Goal: Check status

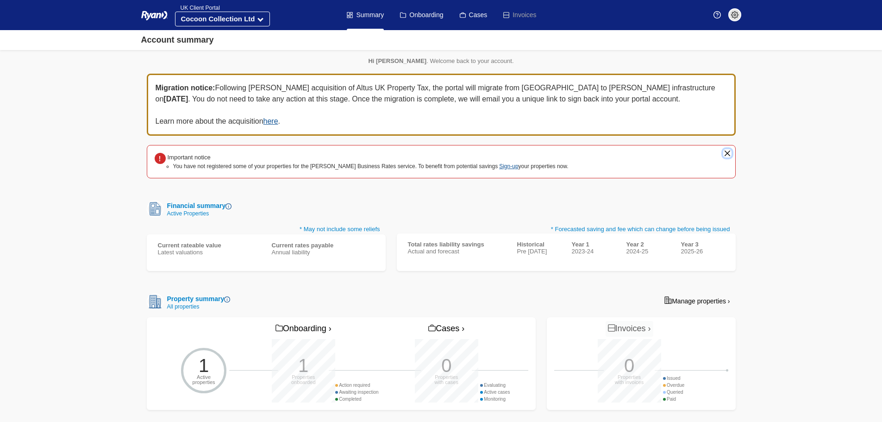
click at [727, 154] on button "close" at bounding box center [727, 153] width 8 height 8
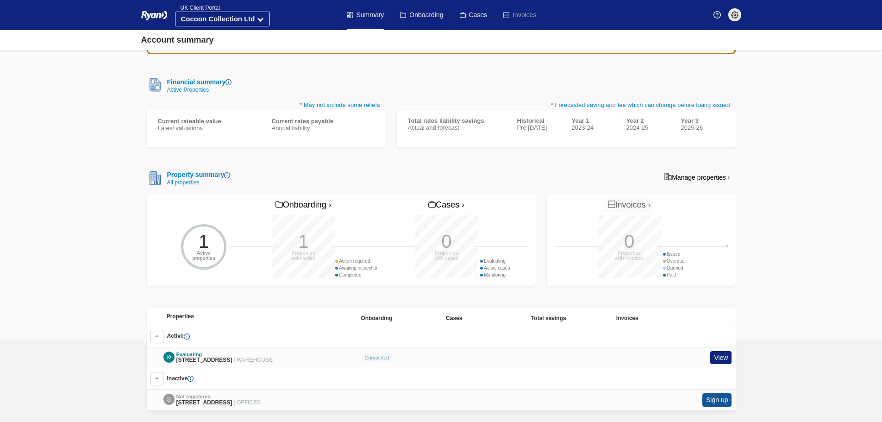
scroll to position [103, 0]
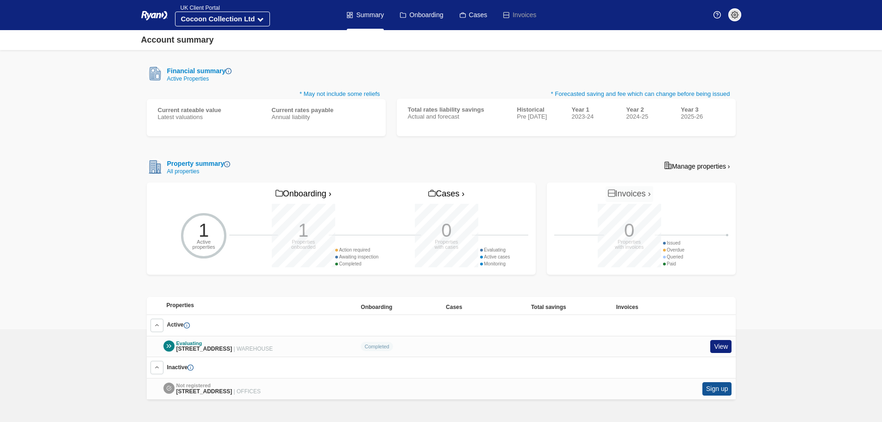
click at [168, 340] on div at bounding box center [168, 345] width 11 height 11
click at [721, 340] on link "View" at bounding box center [720, 346] width 21 height 13
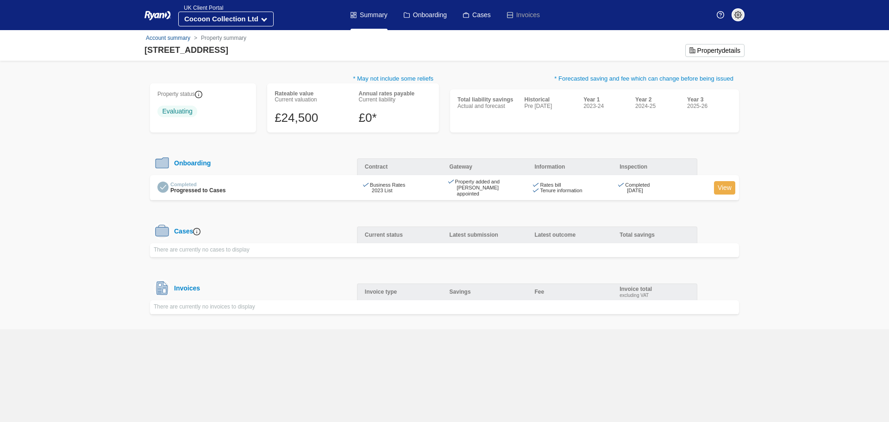
click at [729, 188] on link "View" at bounding box center [724, 187] width 21 height 13
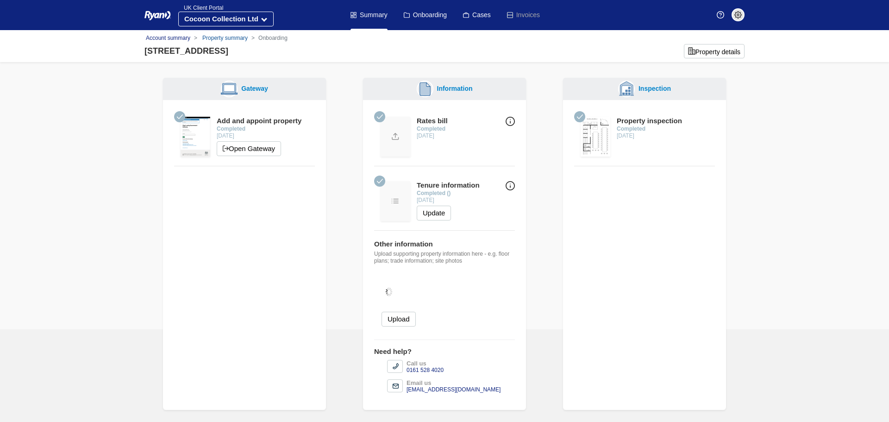
click at [180, 37] on link "Account summary" at bounding box center [168, 38] width 44 height 6
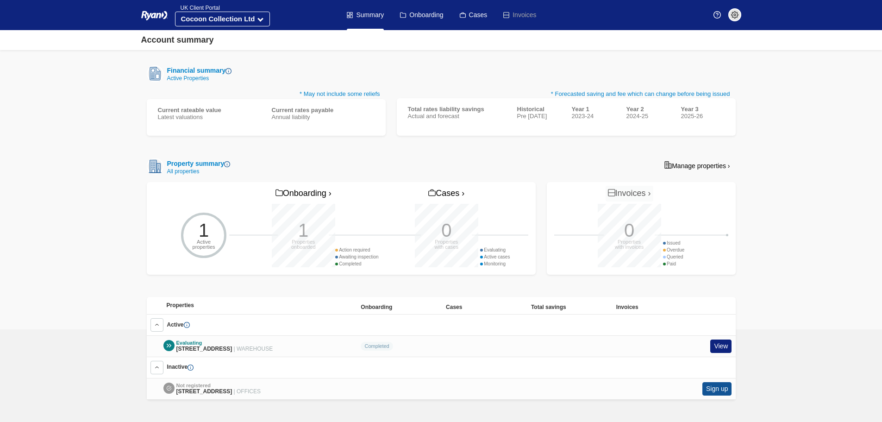
scroll to position [145, 0]
